Goal: Find specific page/section: Find specific page/section

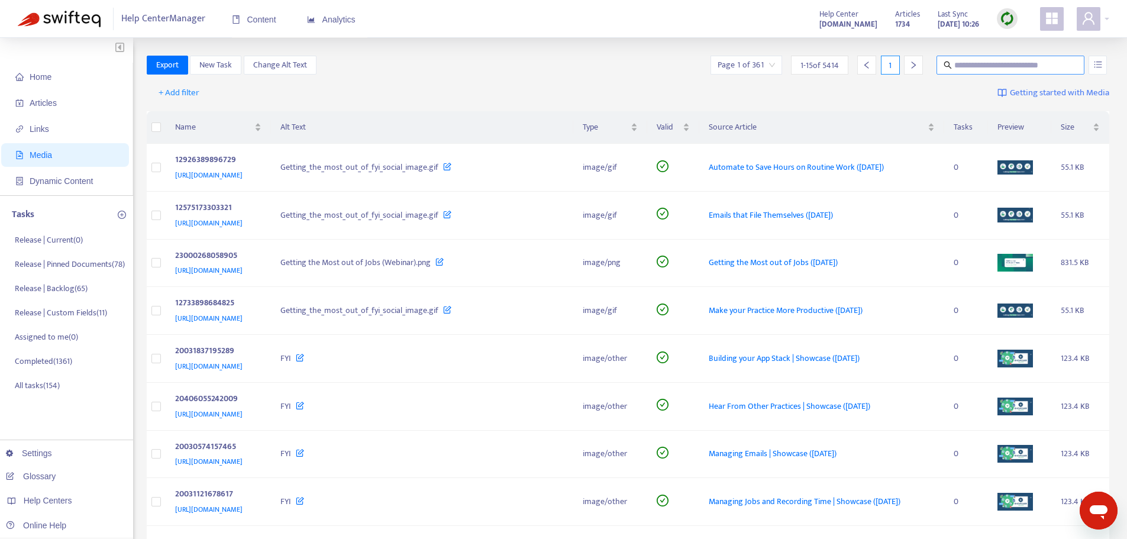
click at [1004, 71] on input "text" at bounding box center [1011, 65] width 114 height 13
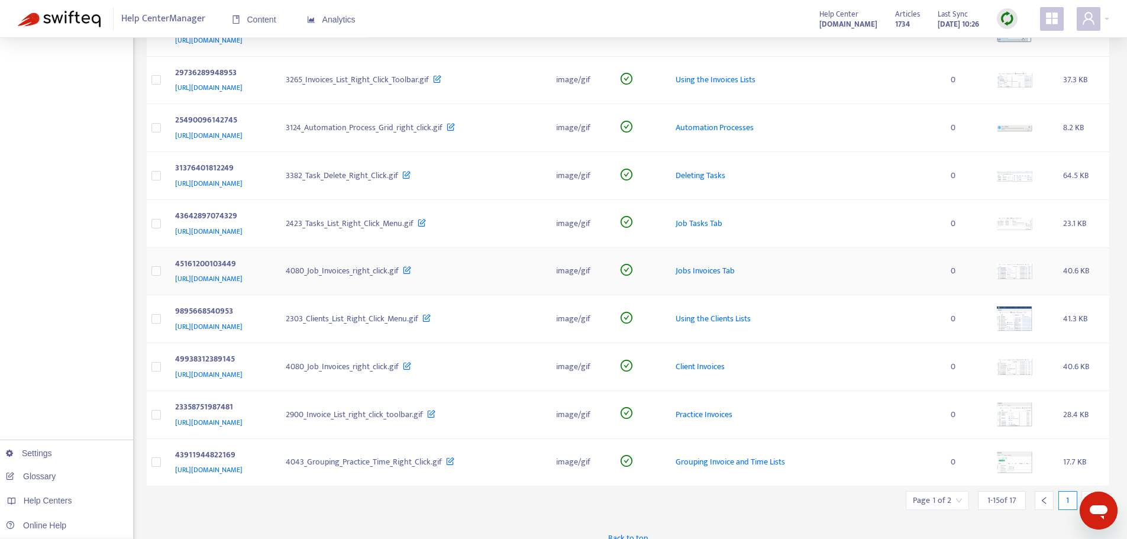
scroll to position [393, 0]
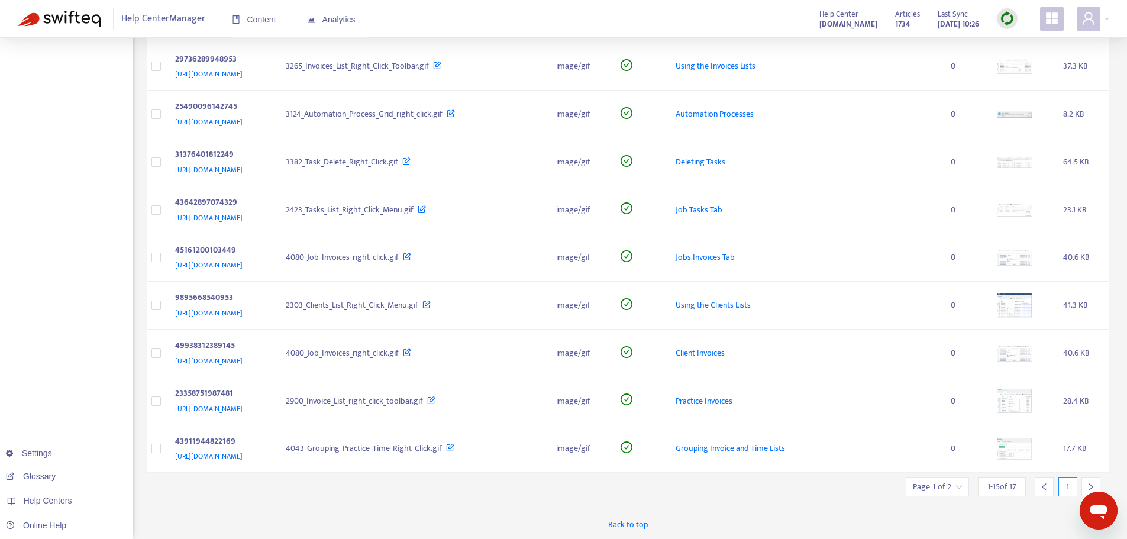
click at [1087, 484] on icon "right" at bounding box center [1091, 487] width 8 height 8
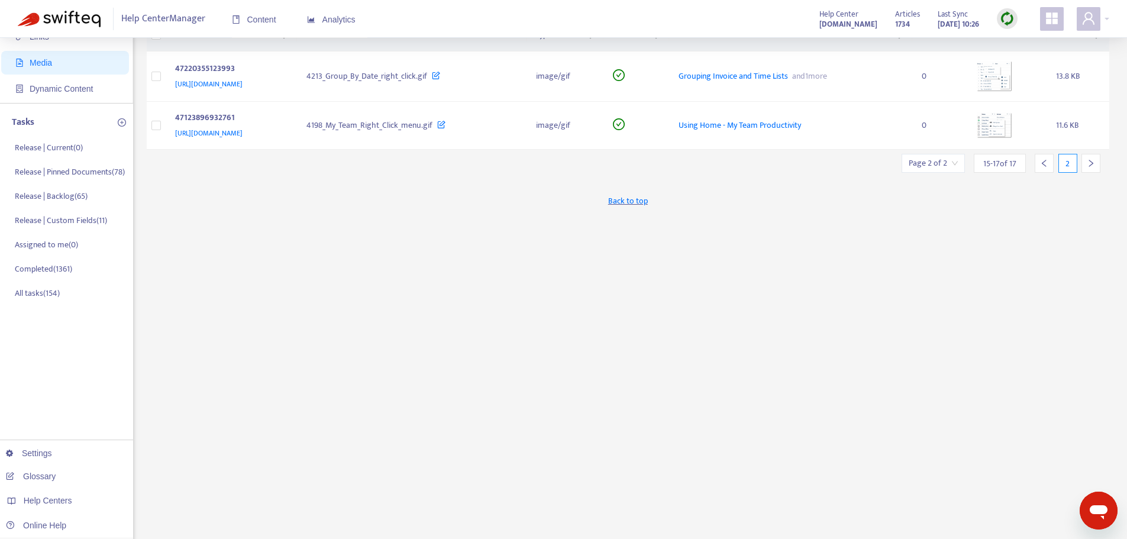
scroll to position [0, 0]
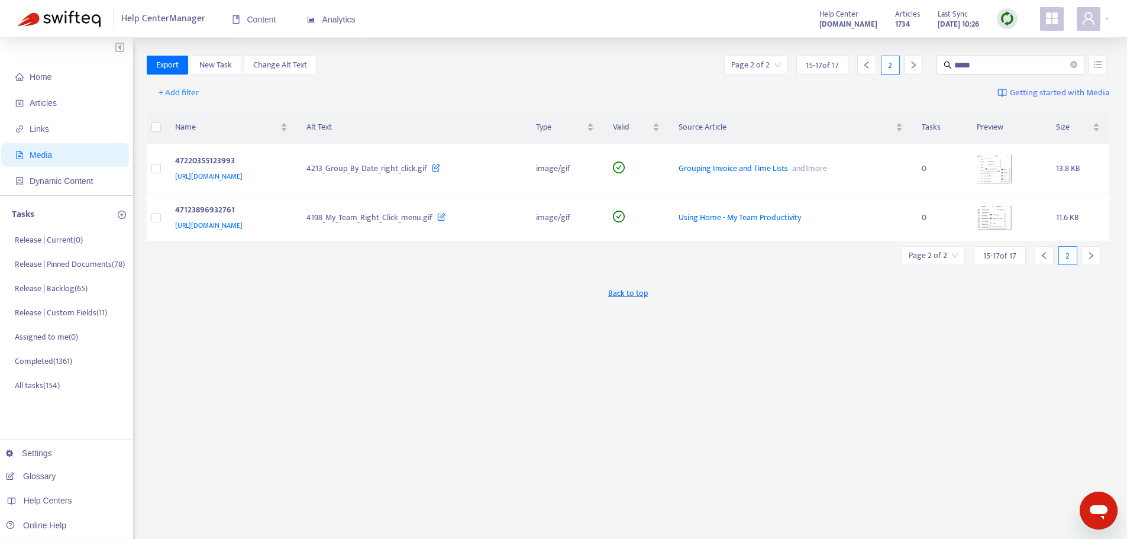
click at [1045, 258] on icon "left" at bounding box center [1044, 255] width 4 height 7
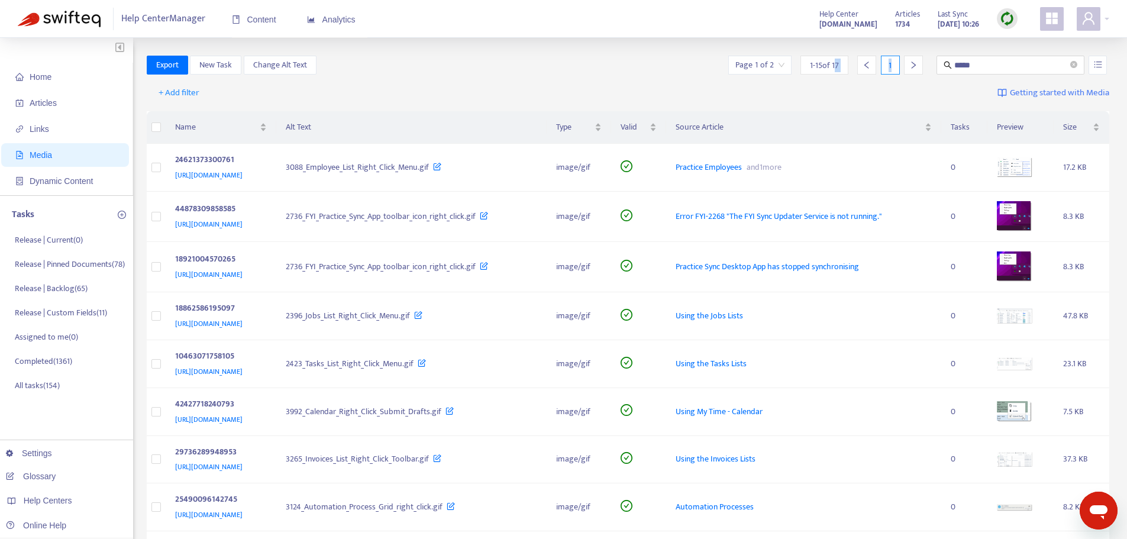
drag, startPoint x: 1018, startPoint y: 58, endPoint x: 835, endPoint y: 65, distance: 182.9
click at [835, 65] on div "Page 1 of 2 1 - 15 of 17 1 *****" at bounding box center [917, 65] width 383 height 19
click at [1011, 45] on div "Home Articles Links Media Dynamic Content Tasks Release | Current ( 0 ) Release…" at bounding box center [563, 485] width 1127 height 894
drag, startPoint x: 977, startPoint y: 62, endPoint x: 922, endPoint y: 63, distance: 54.4
click at [922, 63] on div "Page 1 of 2 1 - 15 of 17 1 *****" at bounding box center [917, 65] width 383 height 19
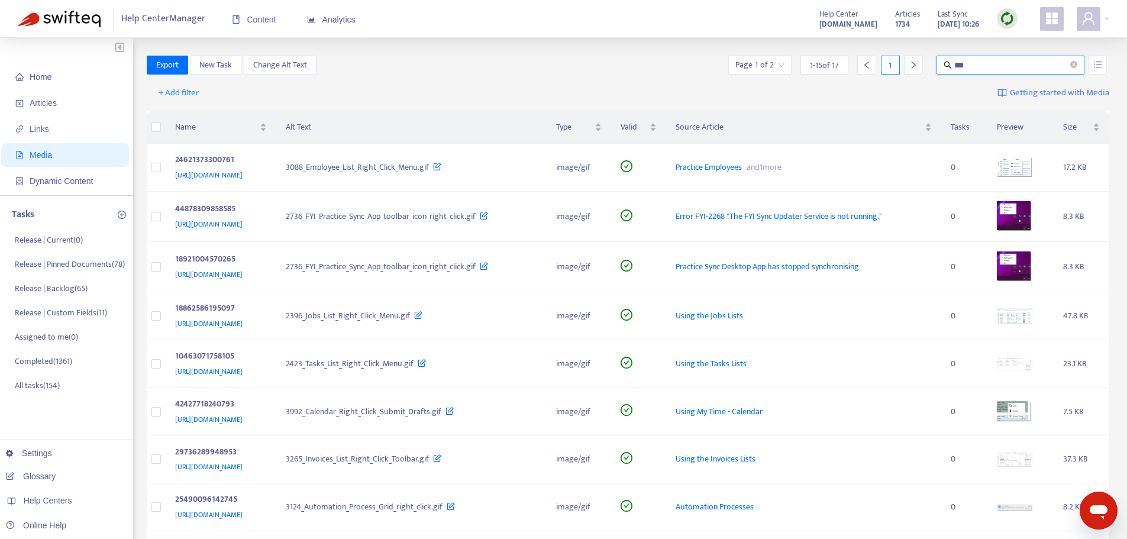
type input "***"
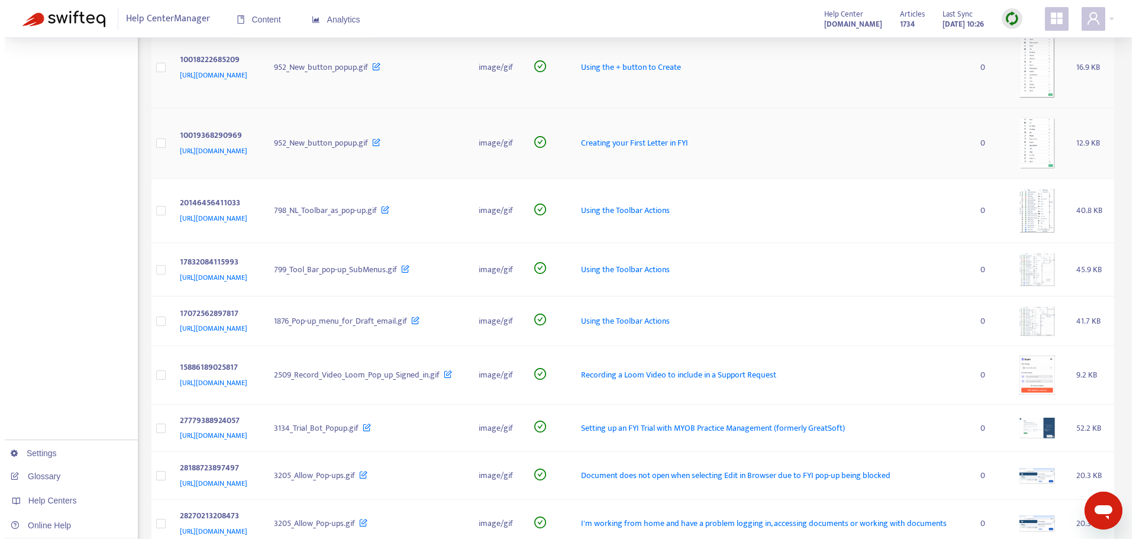
scroll to position [414, 0]
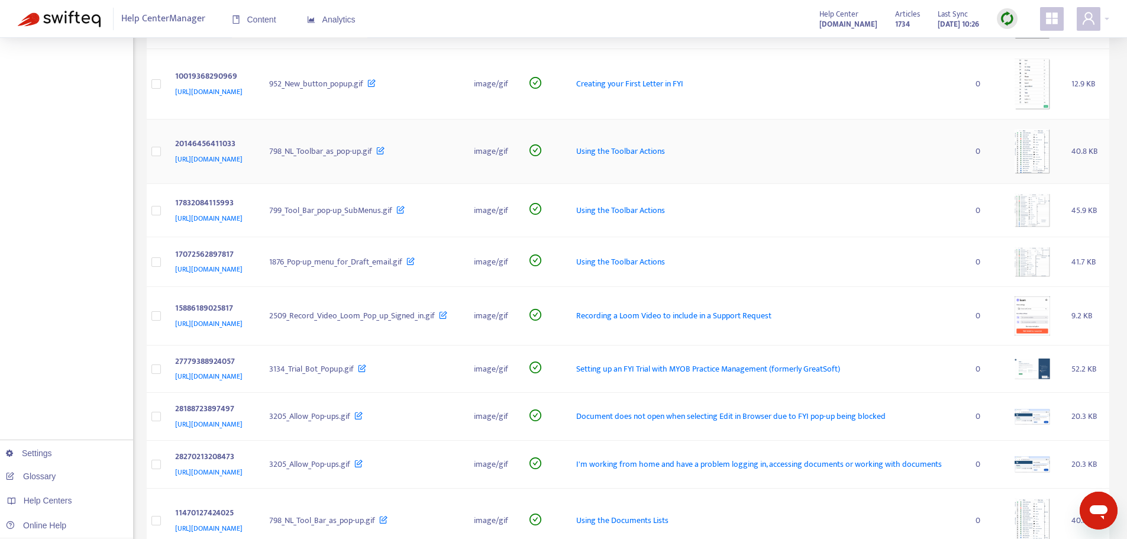
click at [1043, 174] on img at bounding box center [1031, 151] width 35 height 45
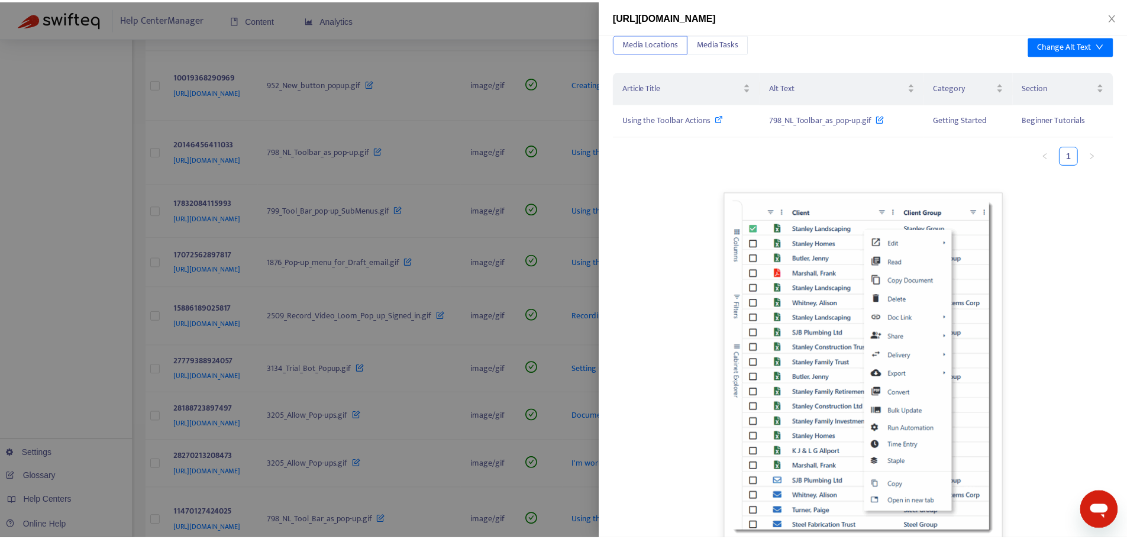
scroll to position [58, 0]
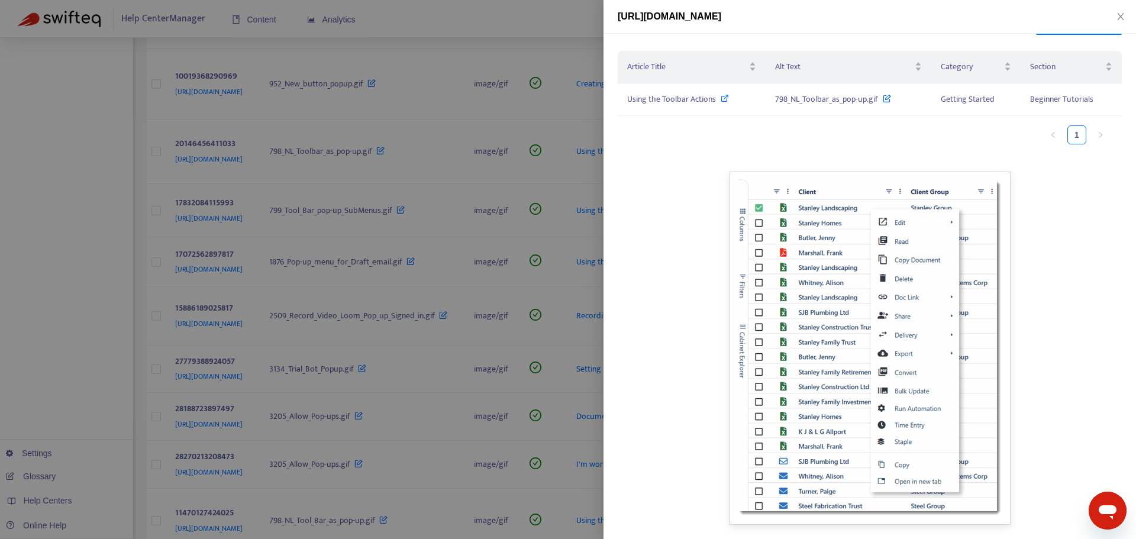
click at [513, 108] on div at bounding box center [568, 269] width 1136 height 539
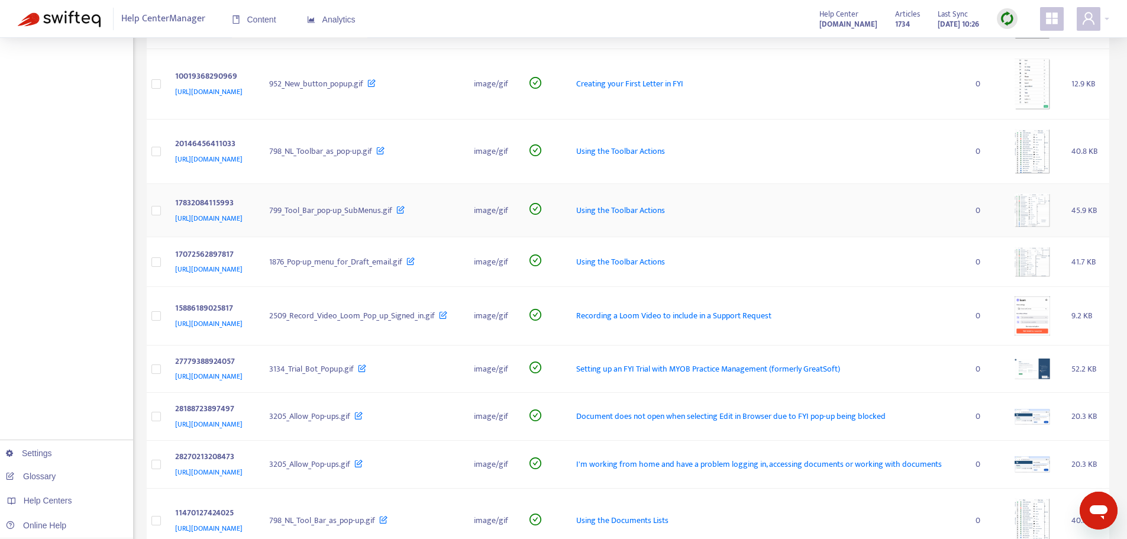
click at [1039, 227] on img at bounding box center [1031, 210] width 35 height 34
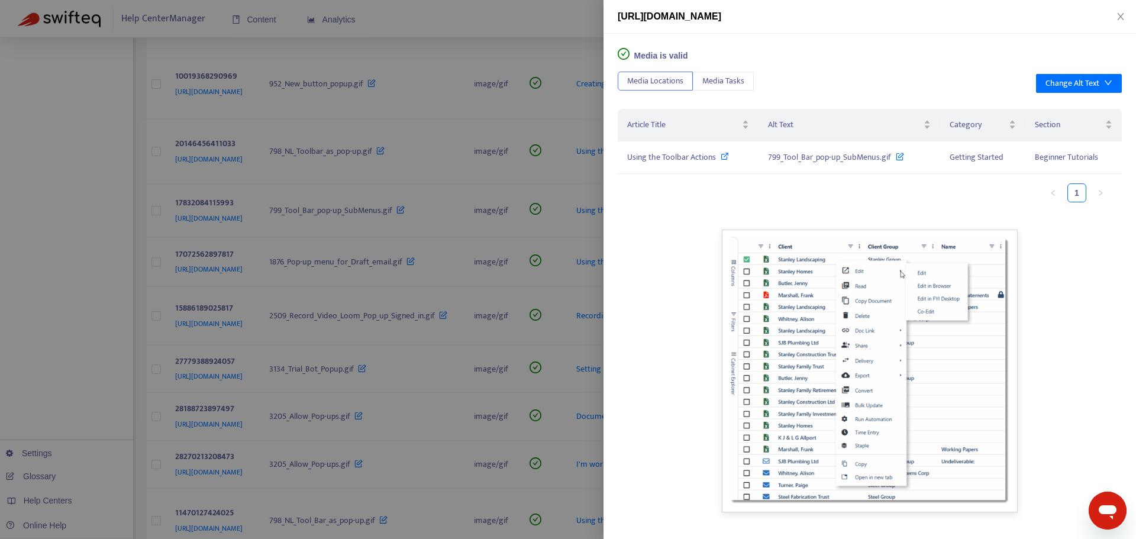
click at [515, 232] on div at bounding box center [568, 269] width 1136 height 539
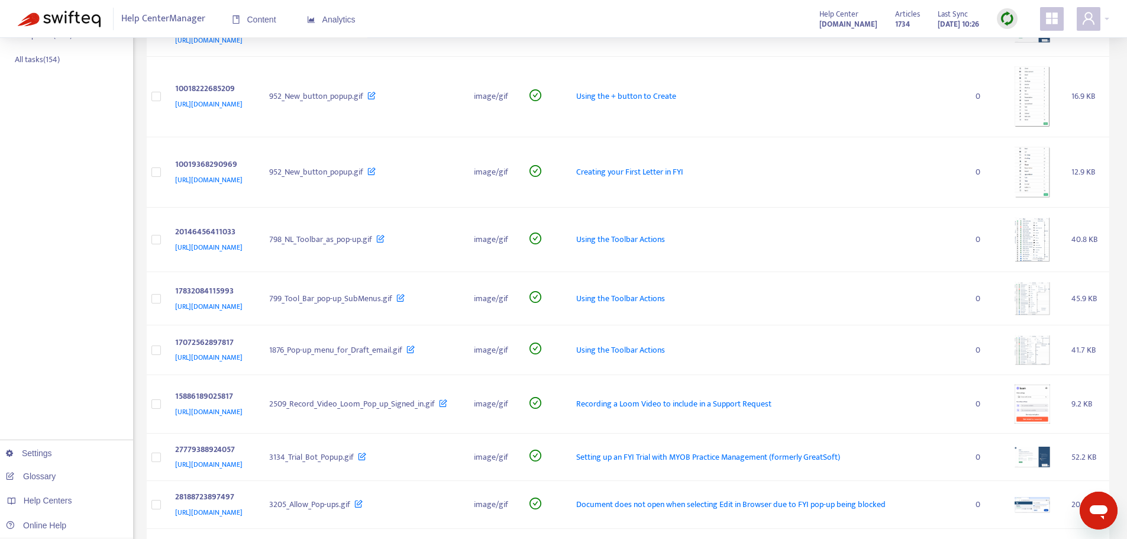
scroll to position [177, 0]
